Goal: Task Accomplishment & Management: Use online tool/utility

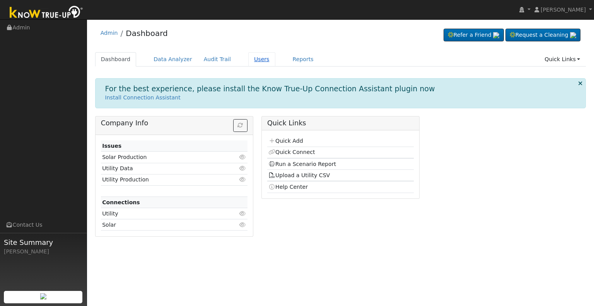
click at [248, 60] on link "Users" at bounding box center [261, 59] width 27 height 14
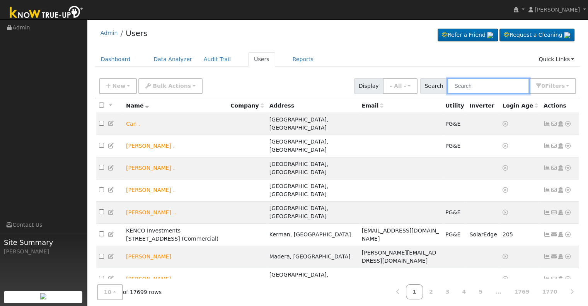
click at [479, 83] on input "text" at bounding box center [488, 86] width 82 height 16
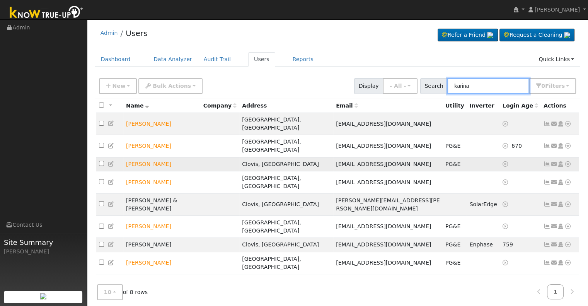
type input "karina"
click at [568, 161] on icon at bounding box center [567, 163] width 7 height 5
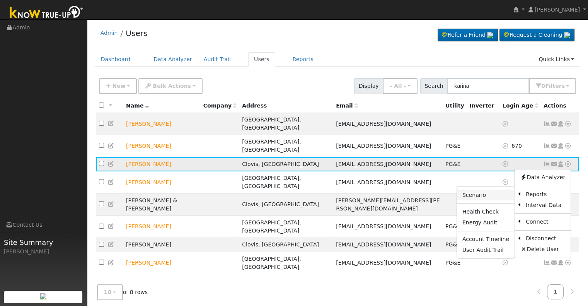
click at [480, 189] on link "Scenario" at bounding box center [486, 194] width 58 height 11
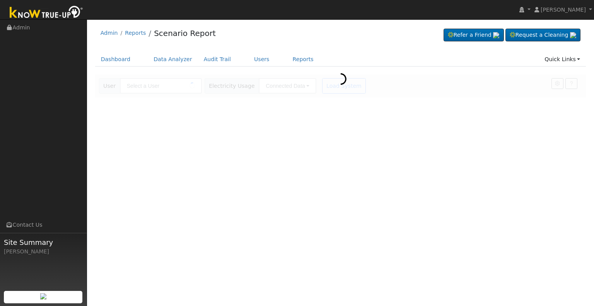
type input "[PERSON_NAME]"
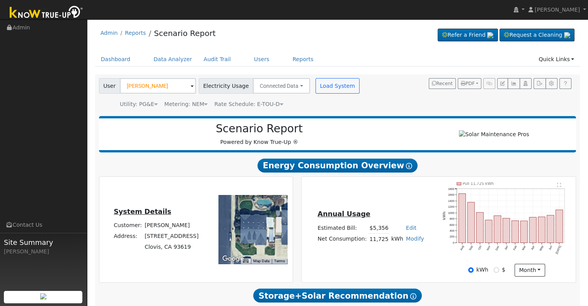
click at [306, 272] on div "Annual Usage Estimated Bill: $5,356 Edit Estimated Bill $ Annual Net Consumptio…" at bounding box center [439, 229] width 272 height 94
